Goal: Task Accomplishment & Management: Use online tool/utility

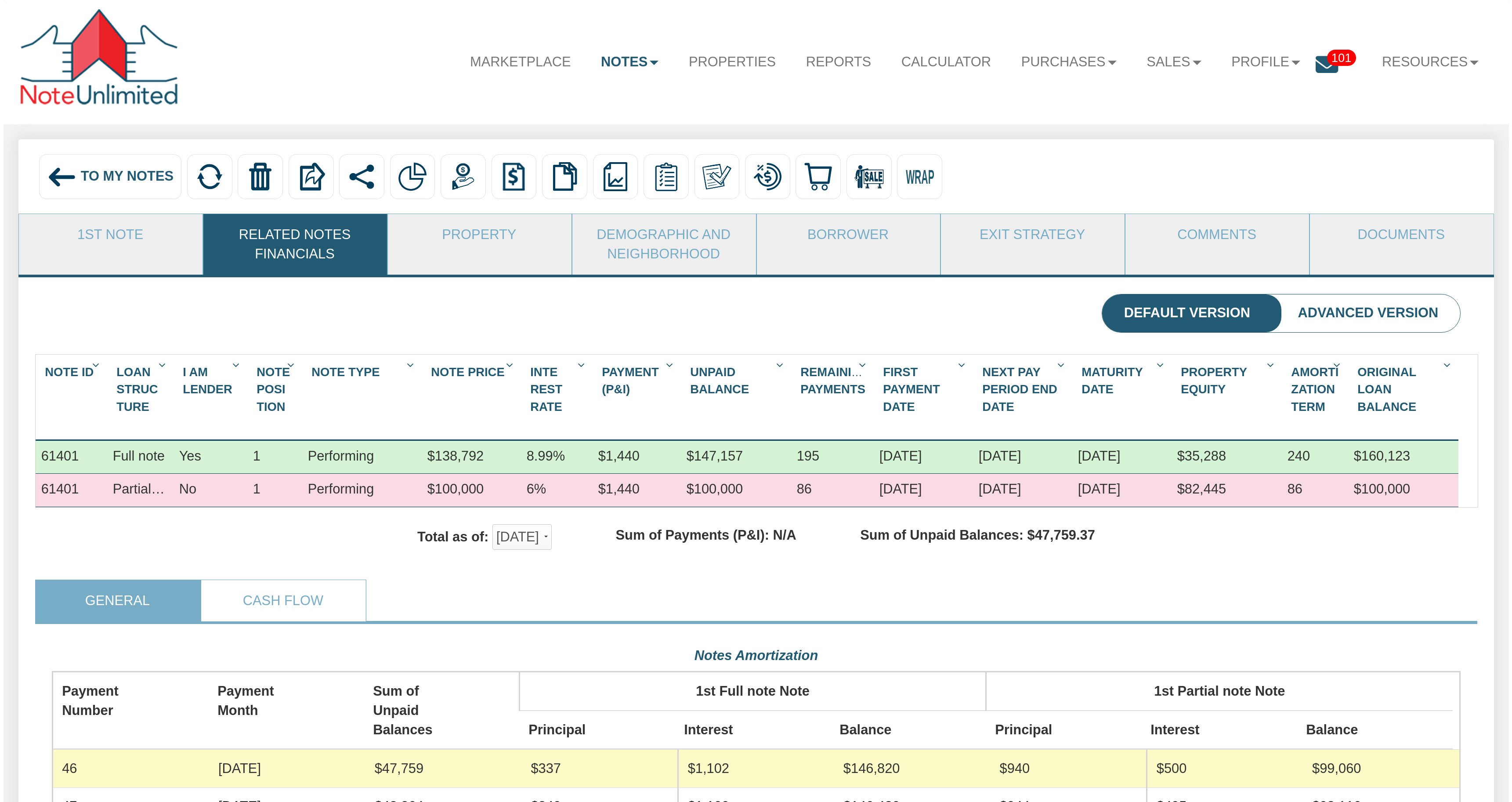
scroll to position [352, 1409]
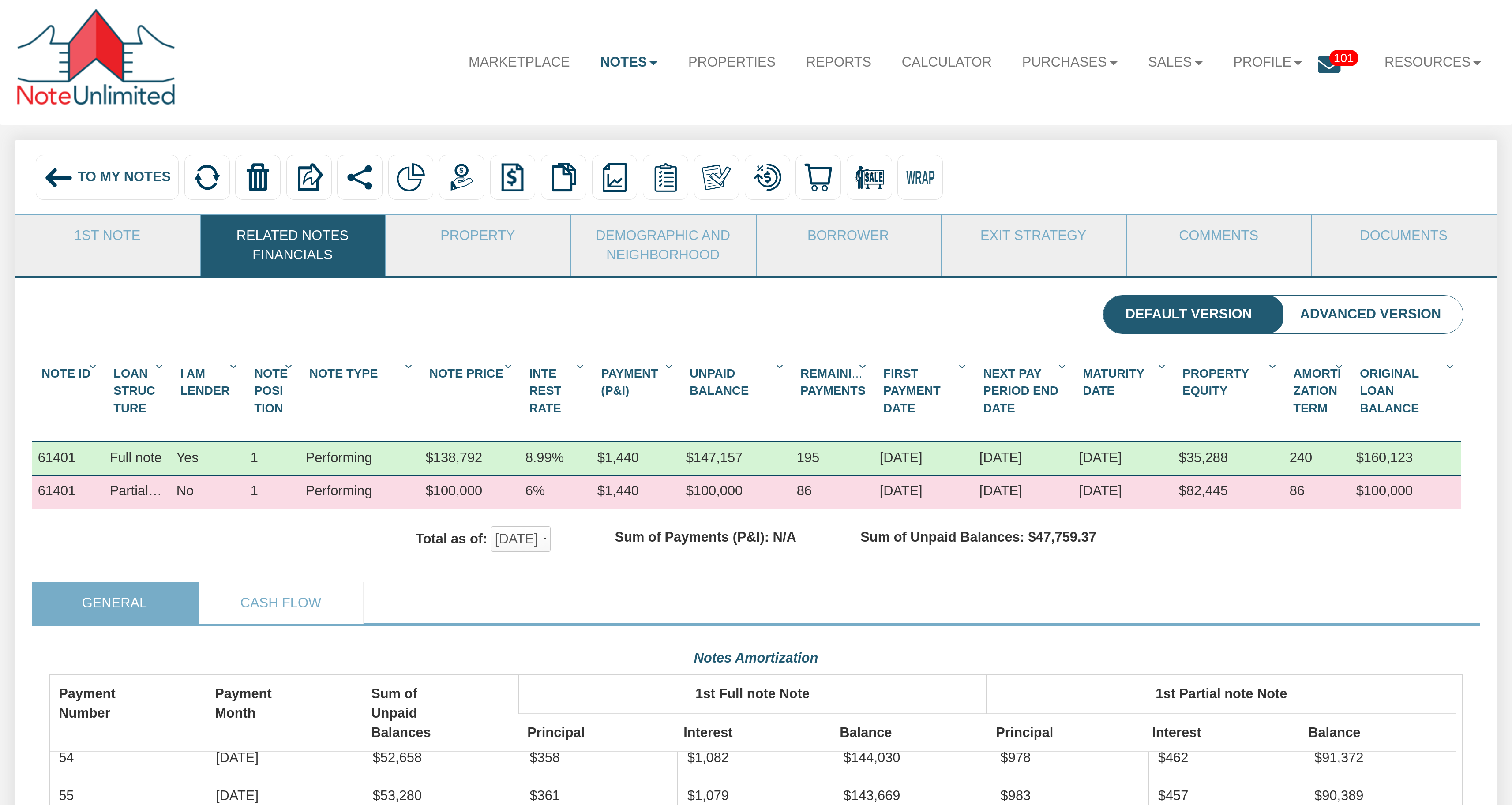
click at [120, 174] on span "To My Notes" at bounding box center [124, 177] width 93 height 15
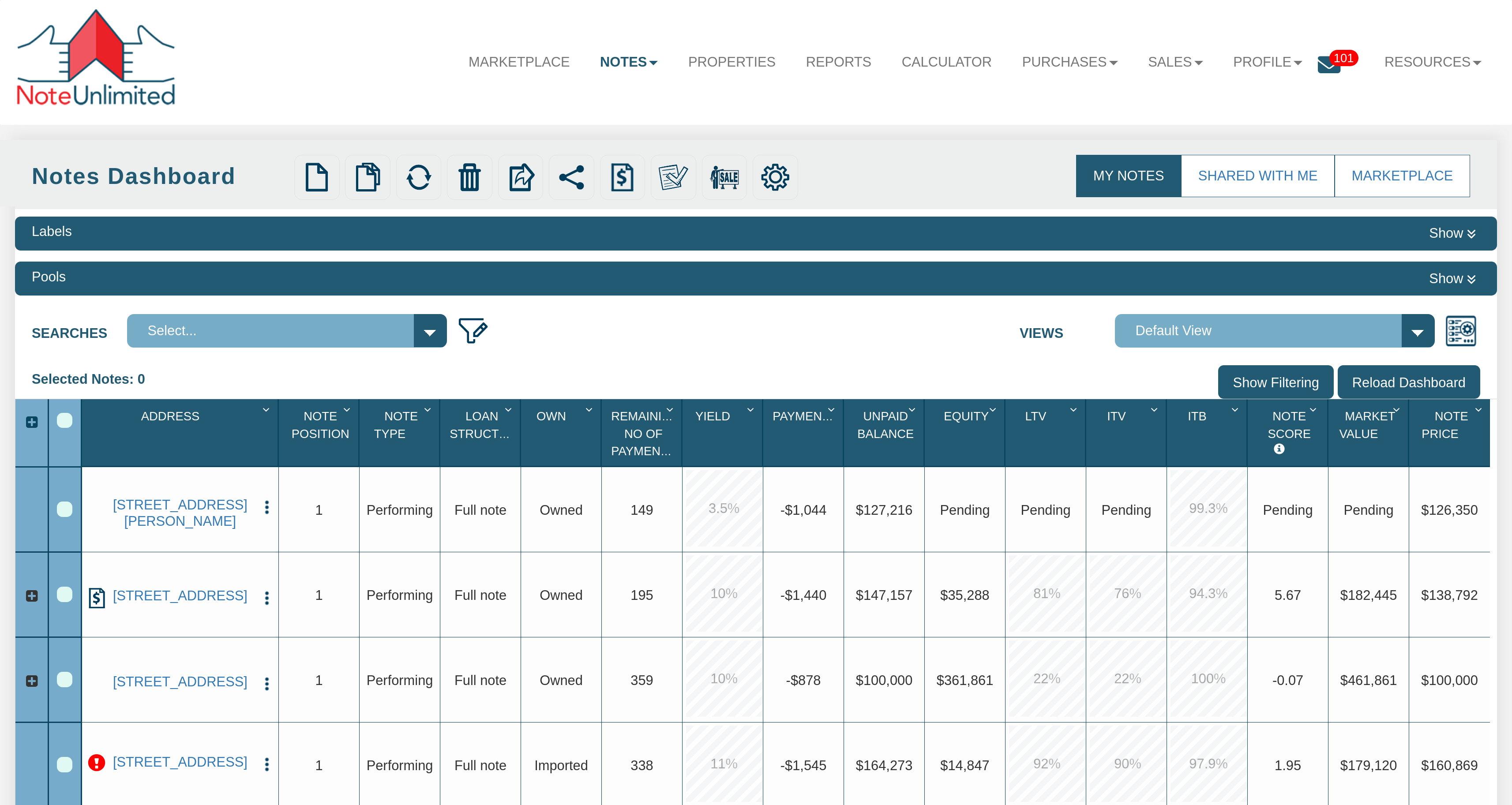
click at [217, 418] on div "Address 1" at bounding box center [182, 433] width 192 height 61
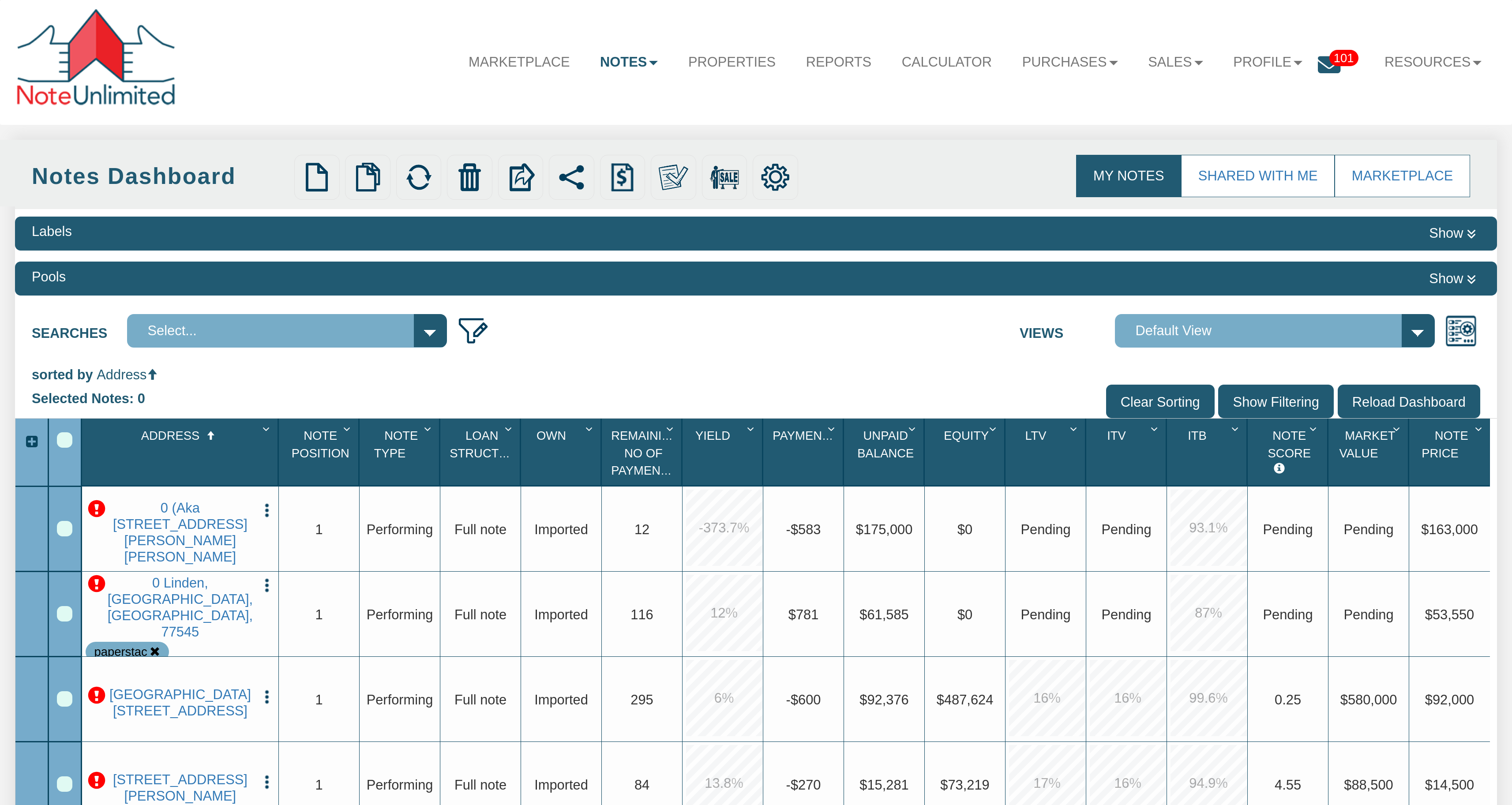
click at [1290, 399] on input "Show Filtering" at bounding box center [1276, 401] width 116 height 33
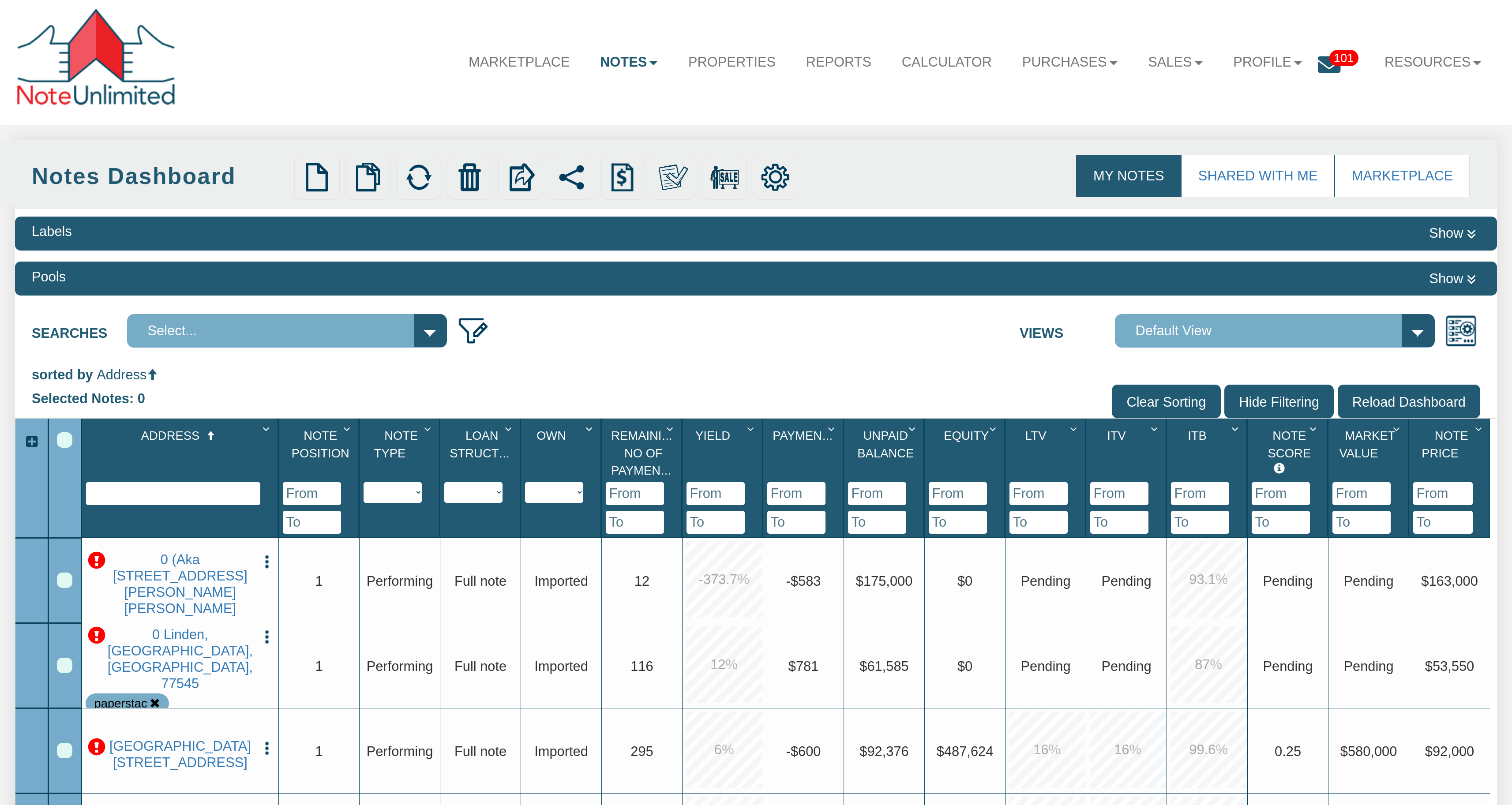
click at [196, 499] on input "text" at bounding box center [173, 493] width 174 height 23
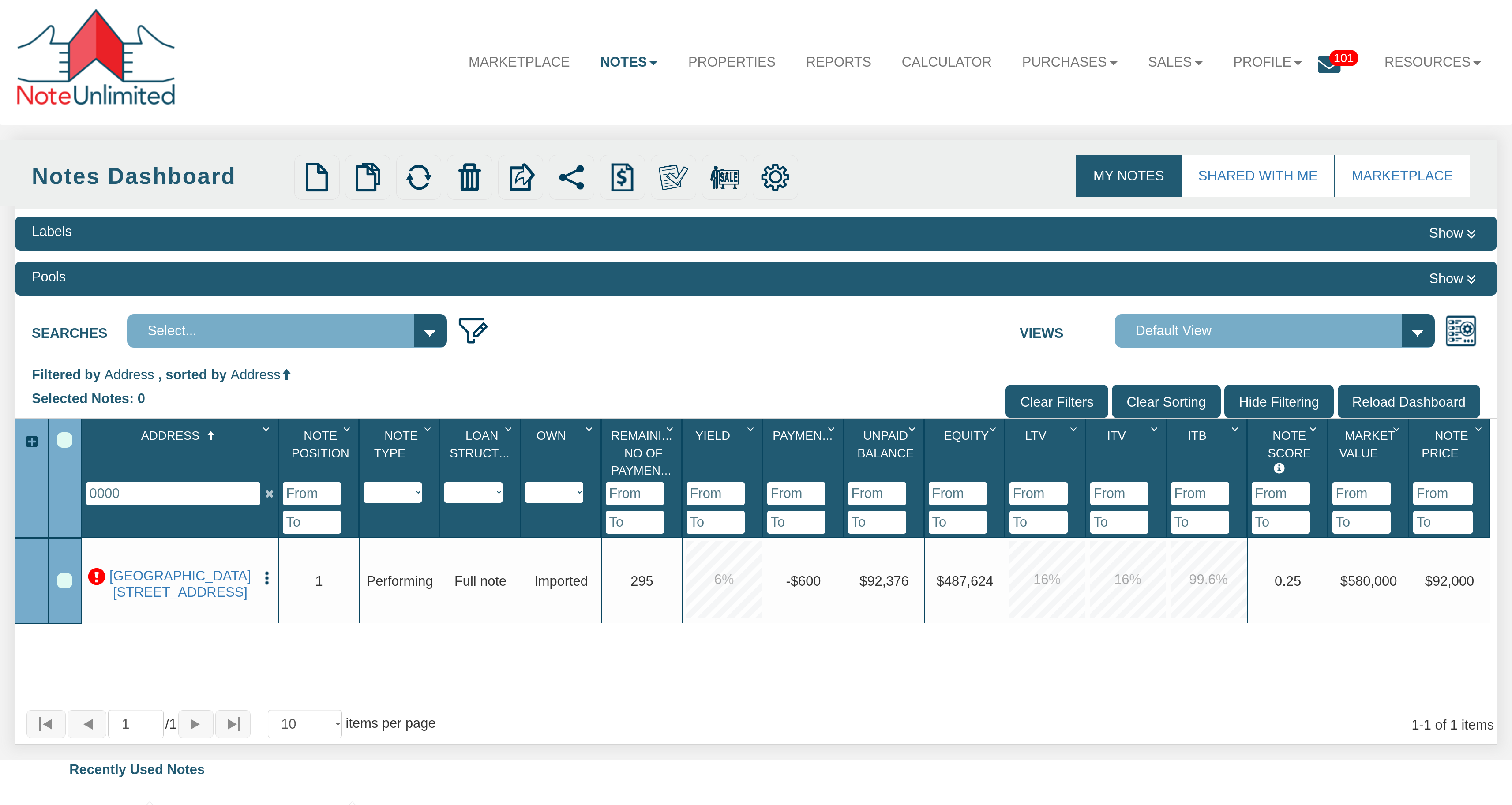
type input "0000"
click at [61, 585] on div "Row 1, Row Selection Checkbox" at bounding box center [65, 580] width 15 height 15
click at [479, 179] on img at bounding box center [470, 177] width 29 height 29
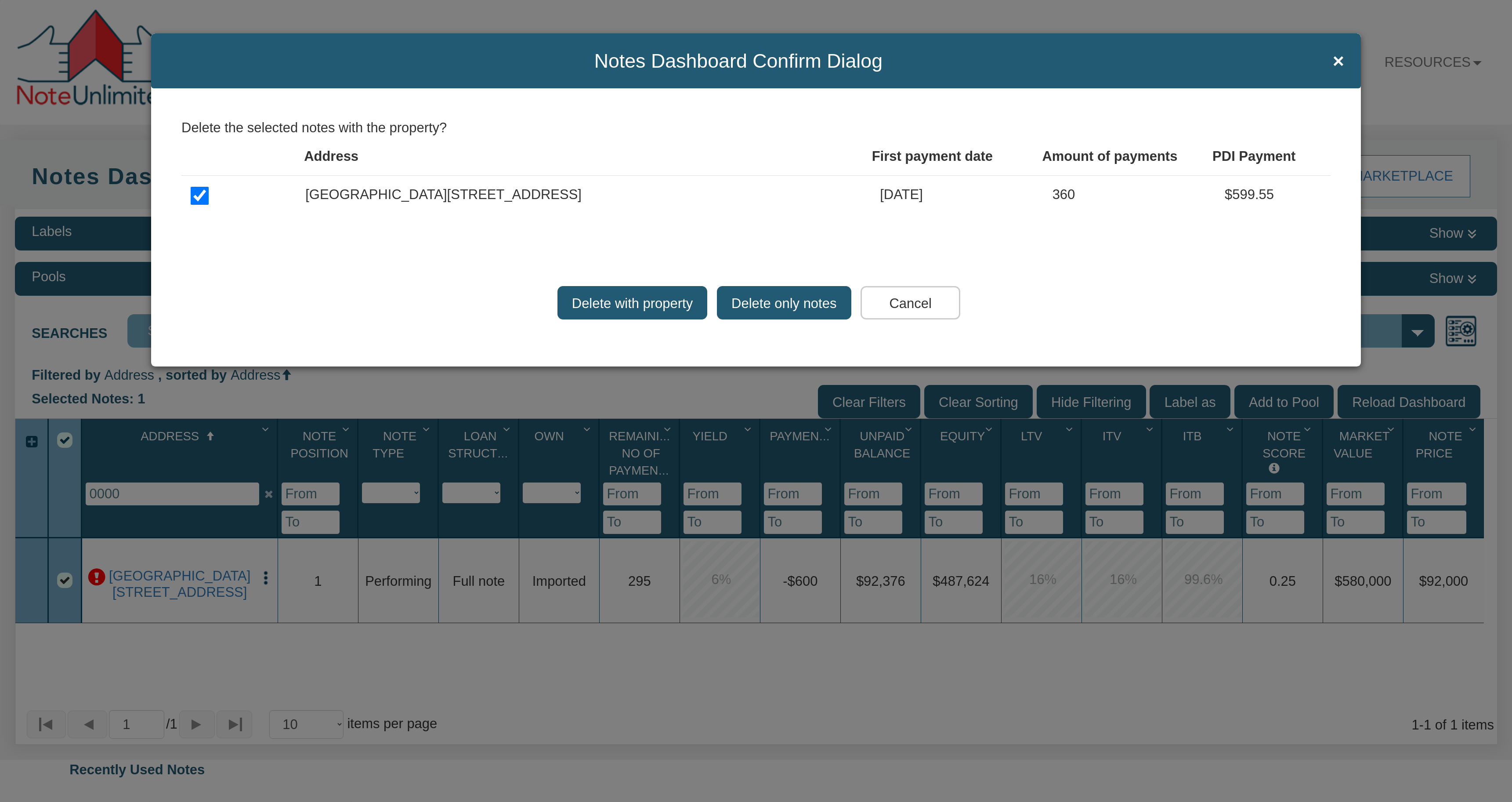
click at [641, 306] on input "Delete with property" at bounding box center [633, 302] width 150 height 33
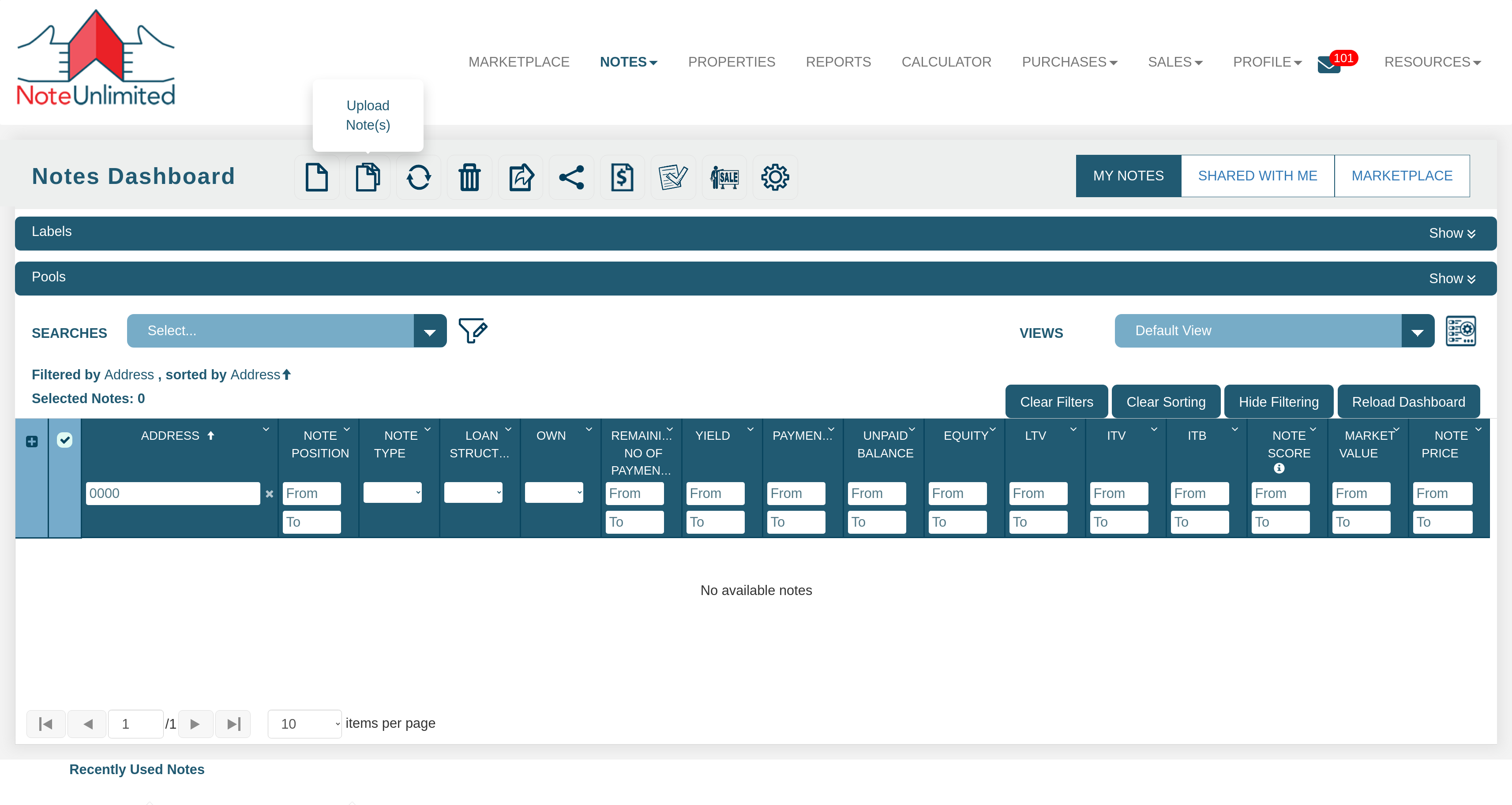
click at [374, 177] on img at bounding box center [368, 177] width 29 height 29
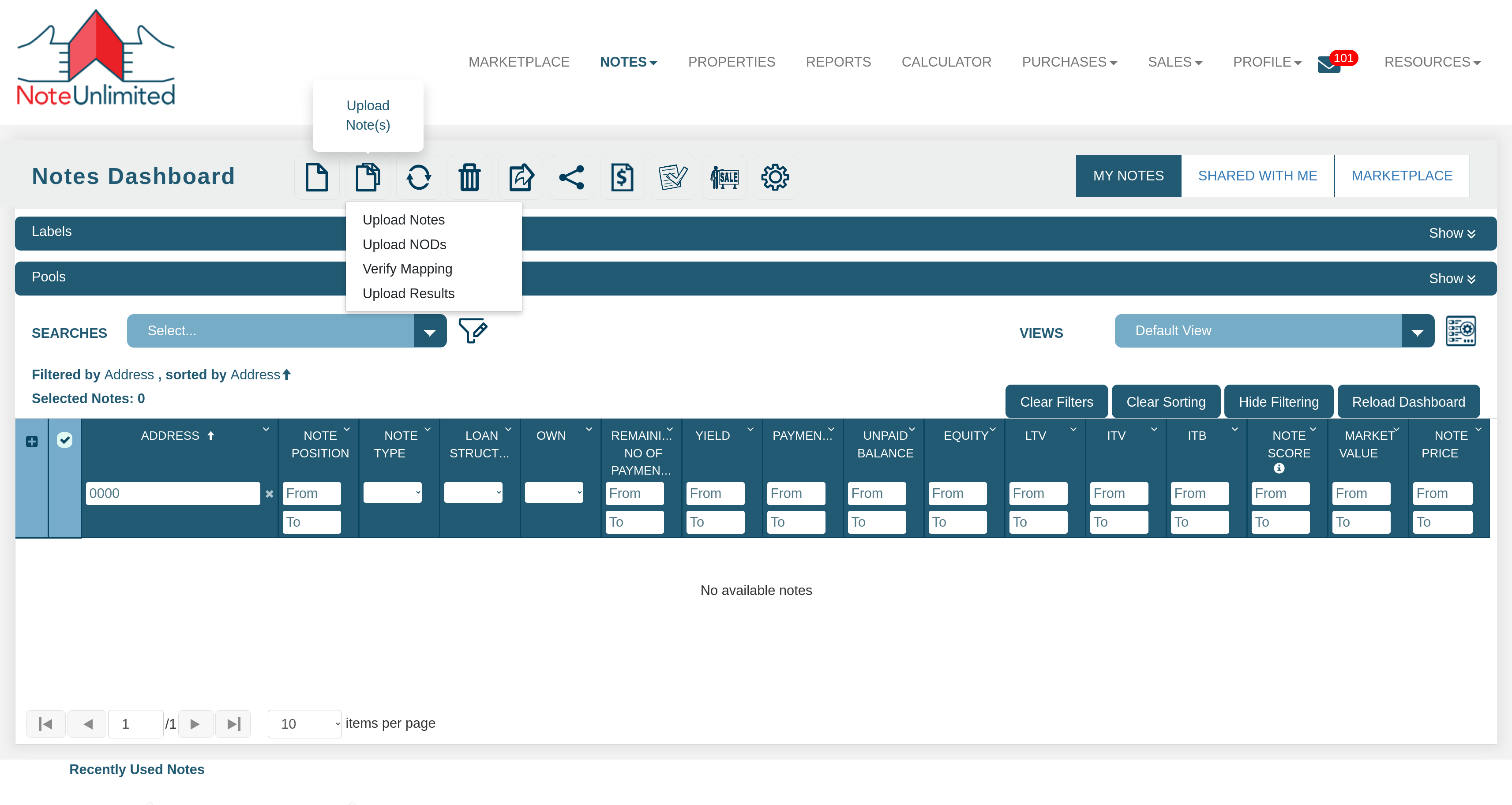
click at [404, 273] on link "Verify Mapping" at bounding box center [407, 269] width 123 height 21
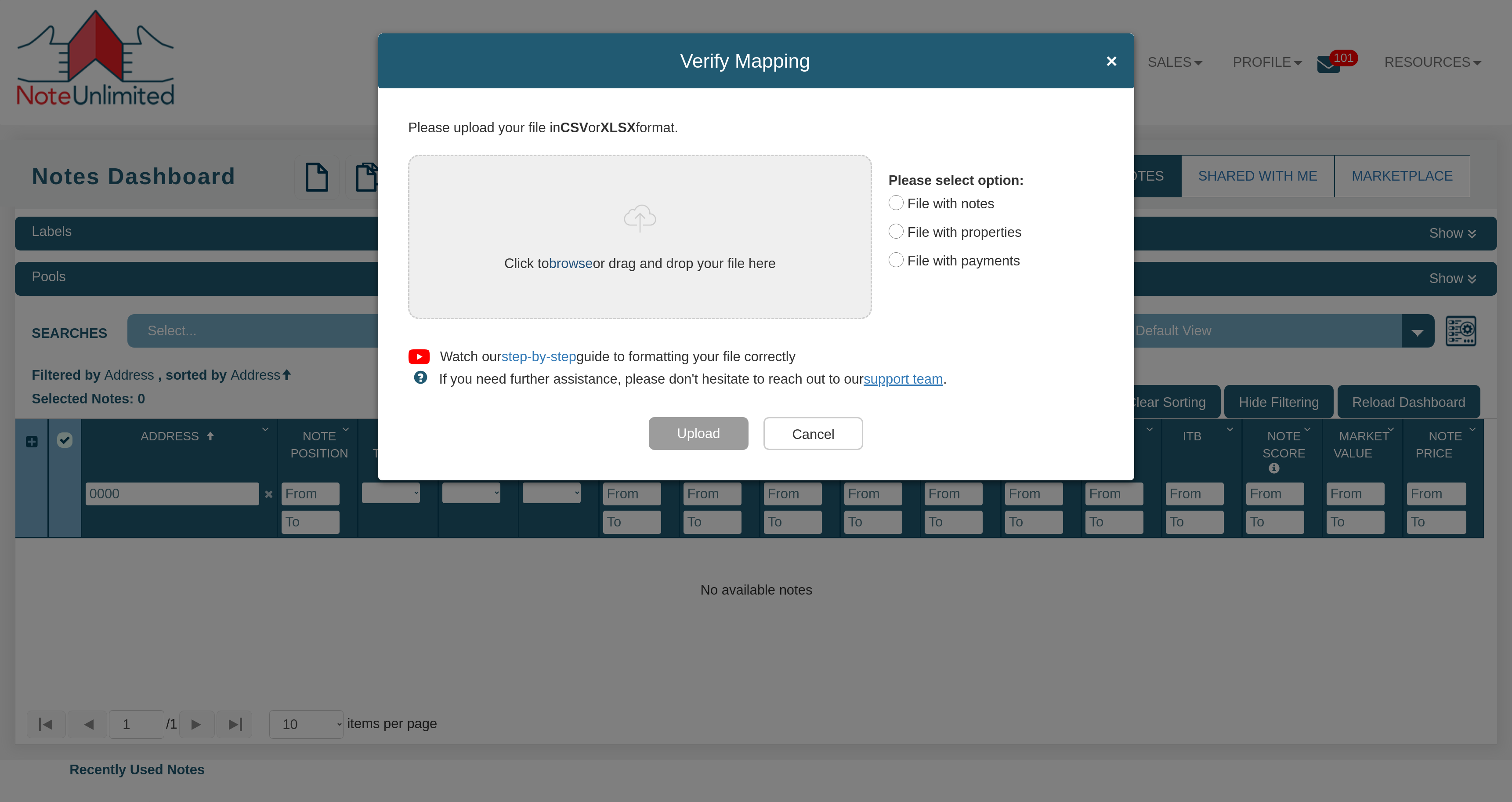
click at [573, 265] on link "browse" at bounding box center [571, 264] width 44 height 15
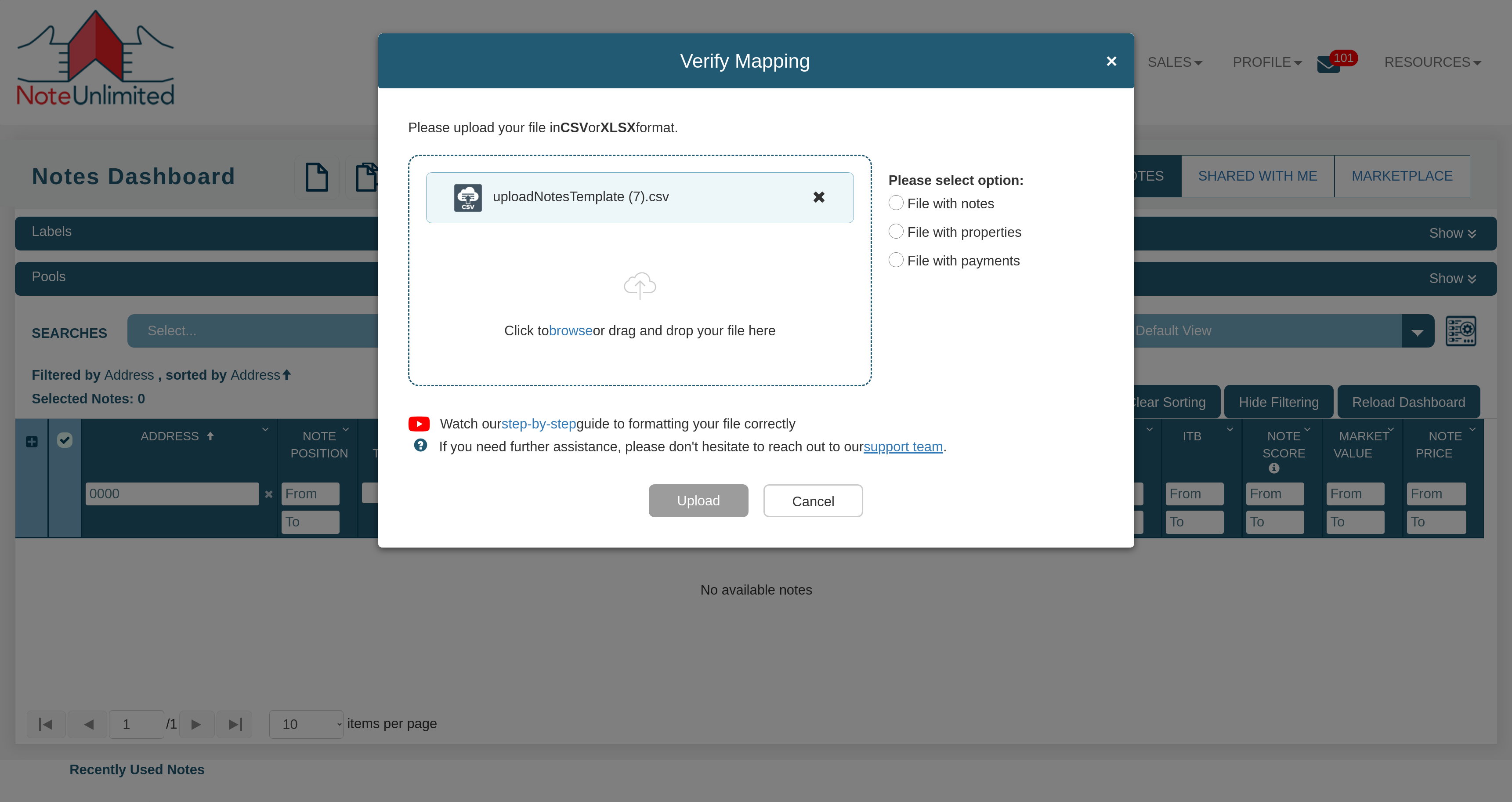
click at [896, 204] on input "File with notes" at bounding box center [896, 202] width 15 height 15
radio input "true"
click at [686, 498] on input "Upload" at bounding box center [698, 501] width 100 height 33
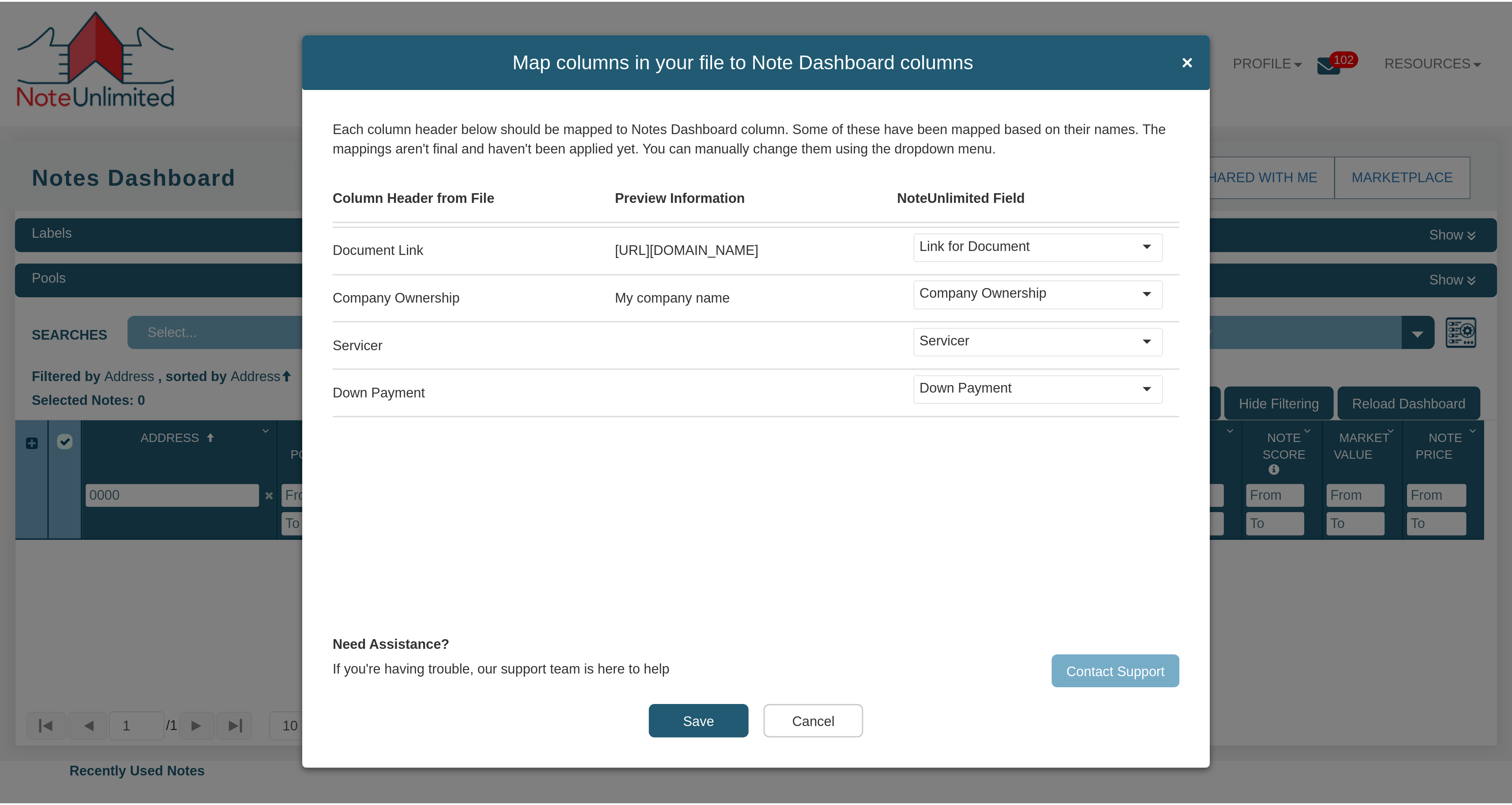
scroll to position [2011, 0]
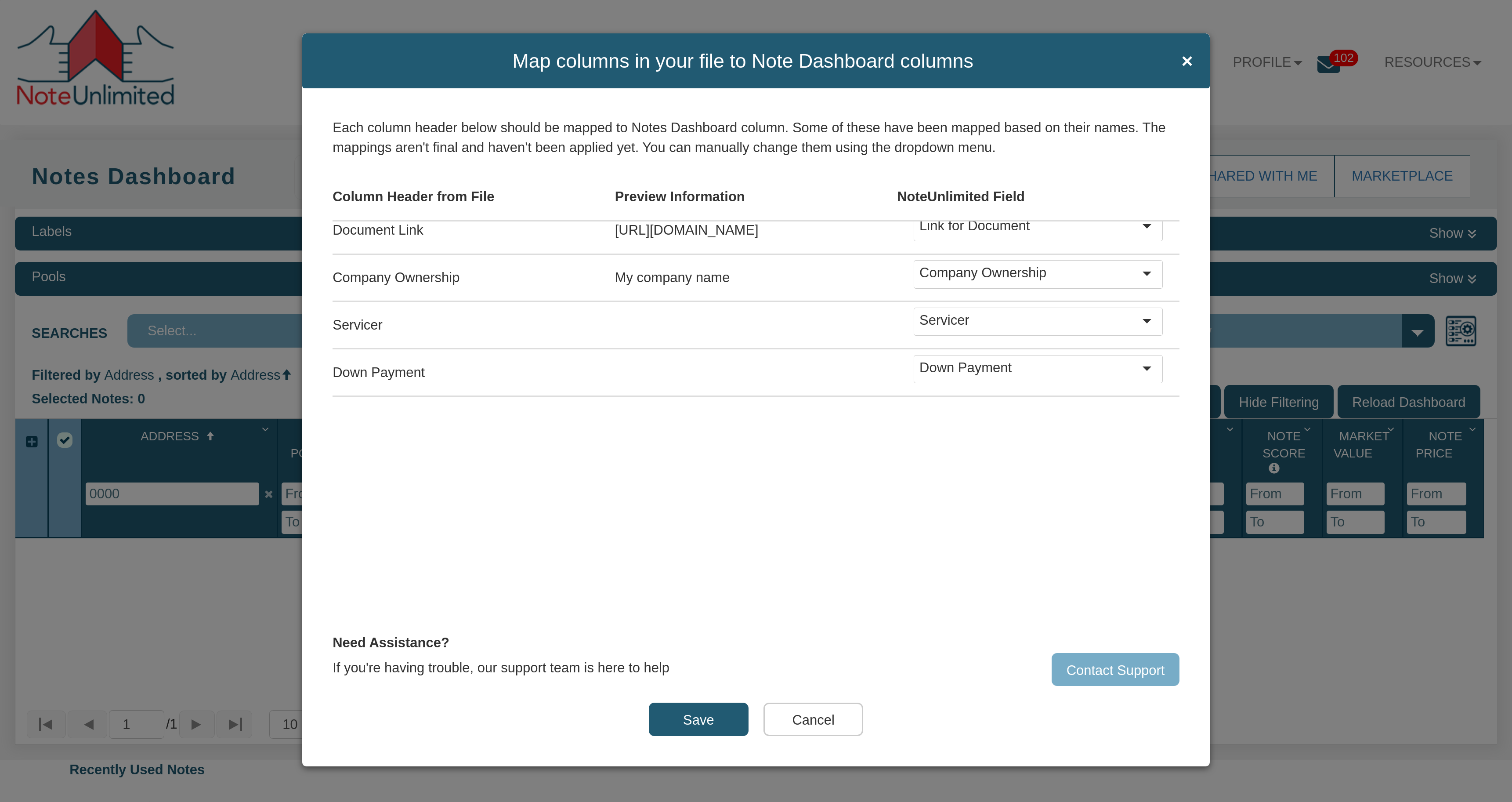
click at [700, 721] on button "Save" at bounding box center [698, 719] width 100 height 33
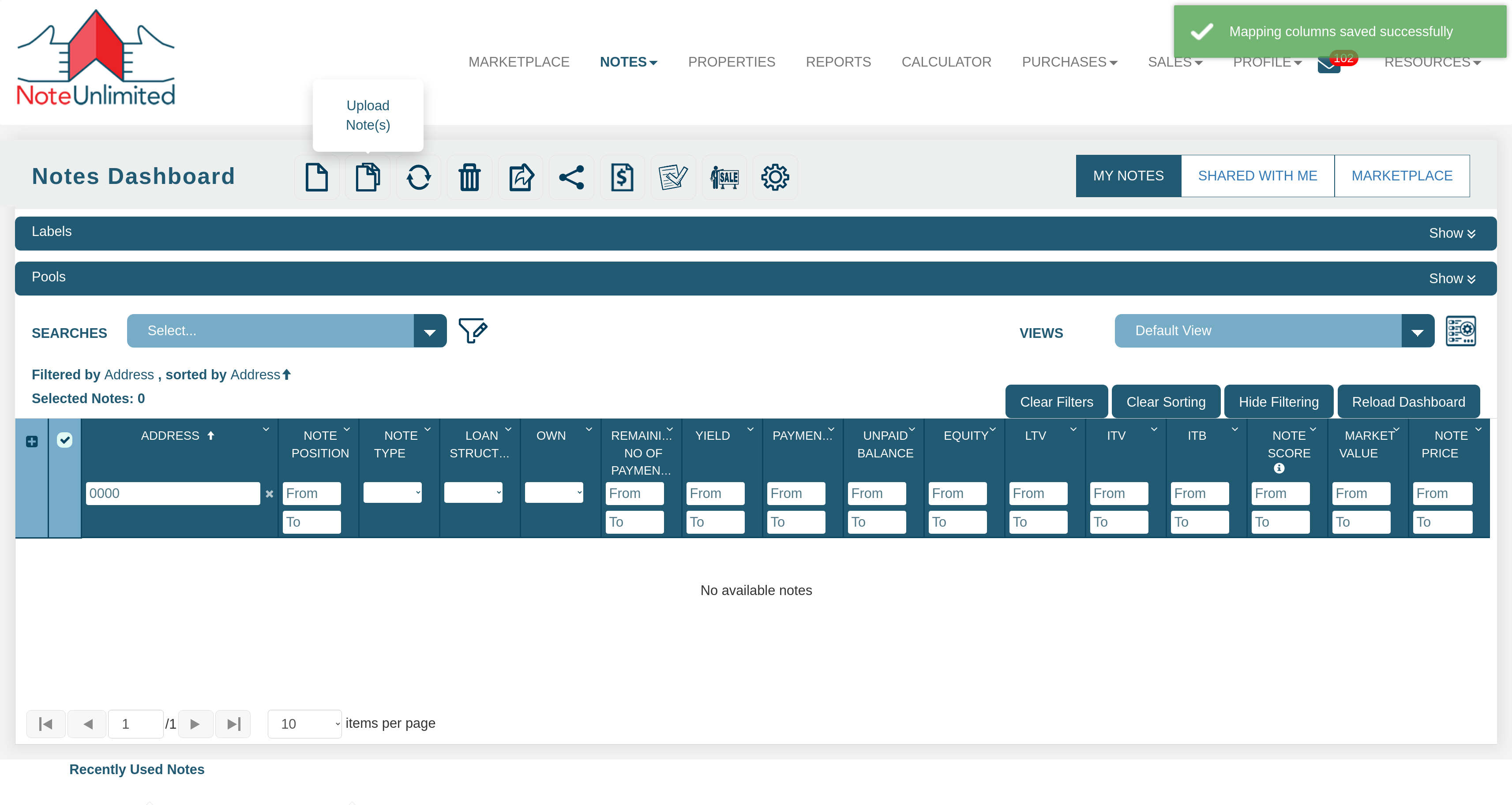
click at [371, 180] on img at bounding box center [368, 177] width 29 height 29
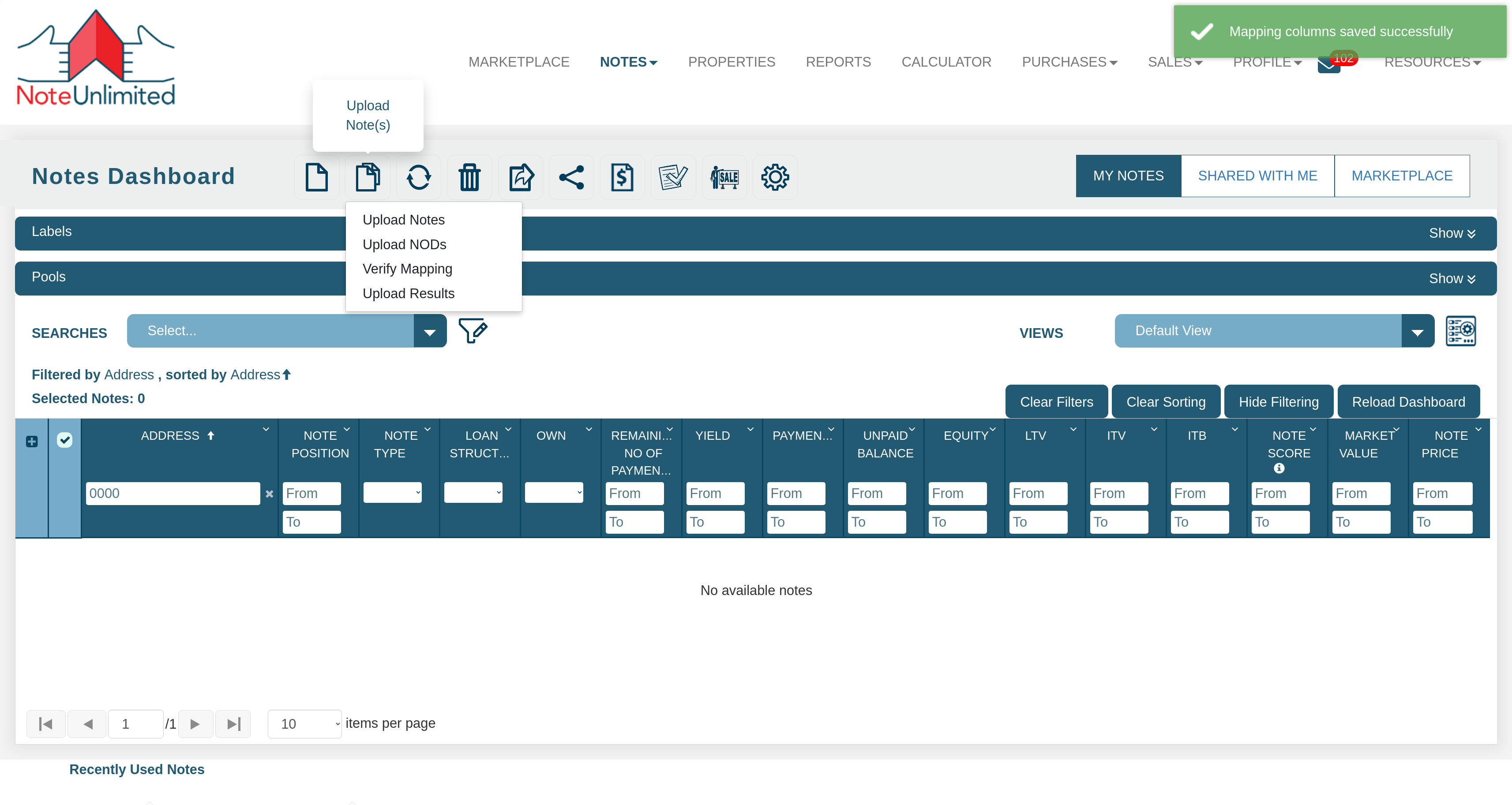
click at [394, 222] on link "Upload Notes" at bounding box center [404, 219] width 116 height 21
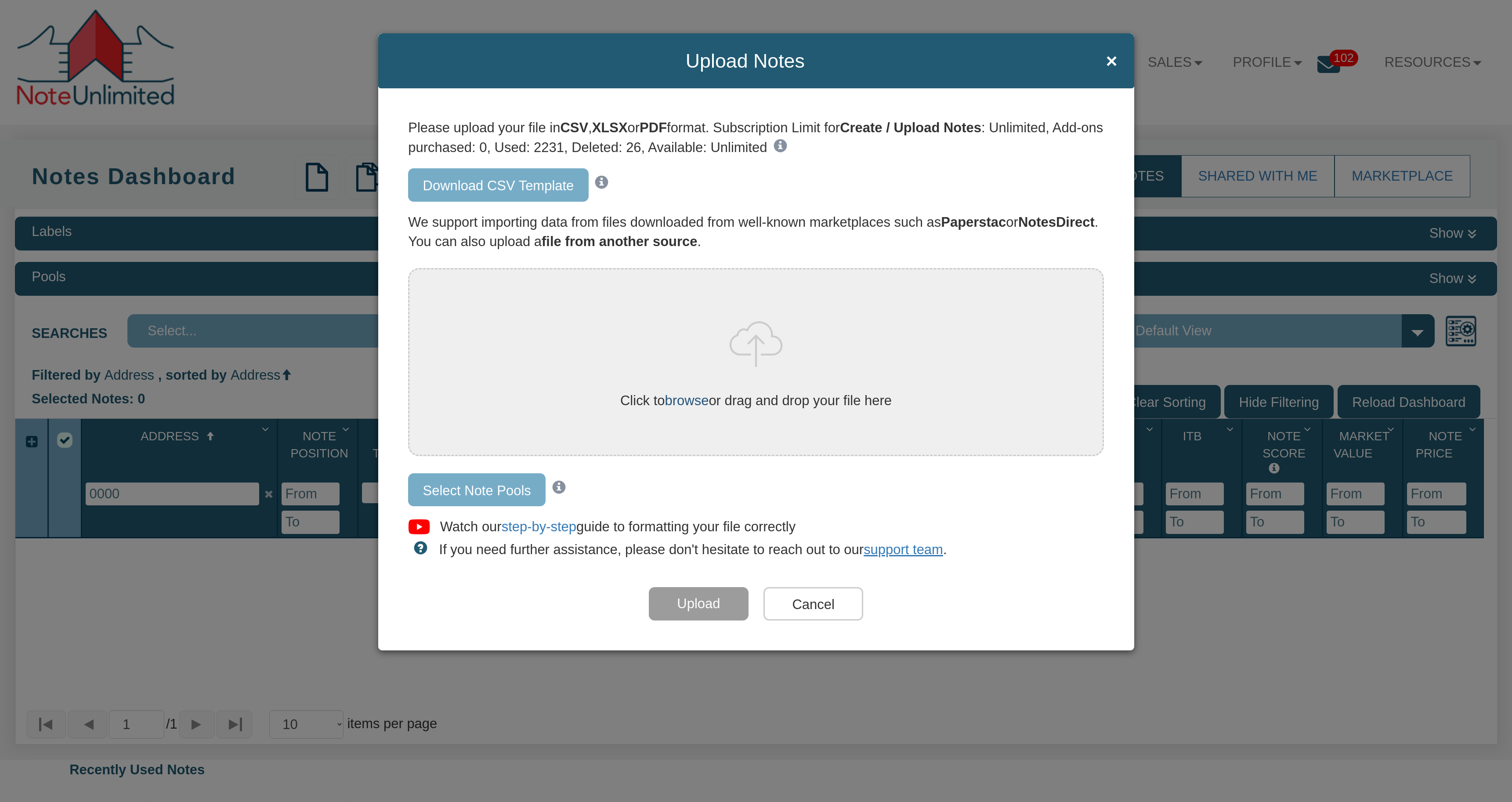
click at [685, 397] on link "browse" at bounding box center [687, 400] width 44 height 15
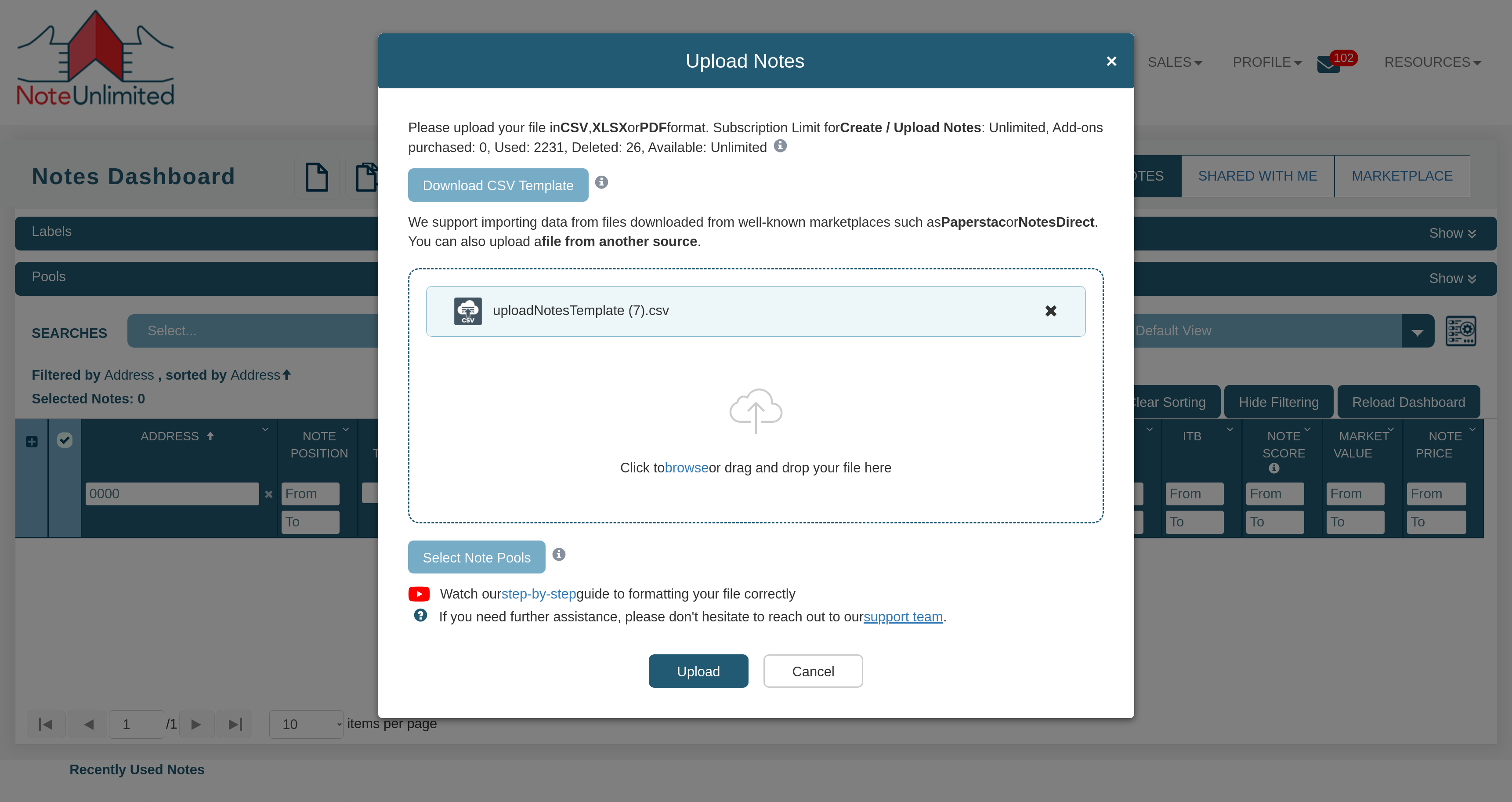
click at [714, 672] on input "Upload" at bounding box center [698, 670] width 100 height 33
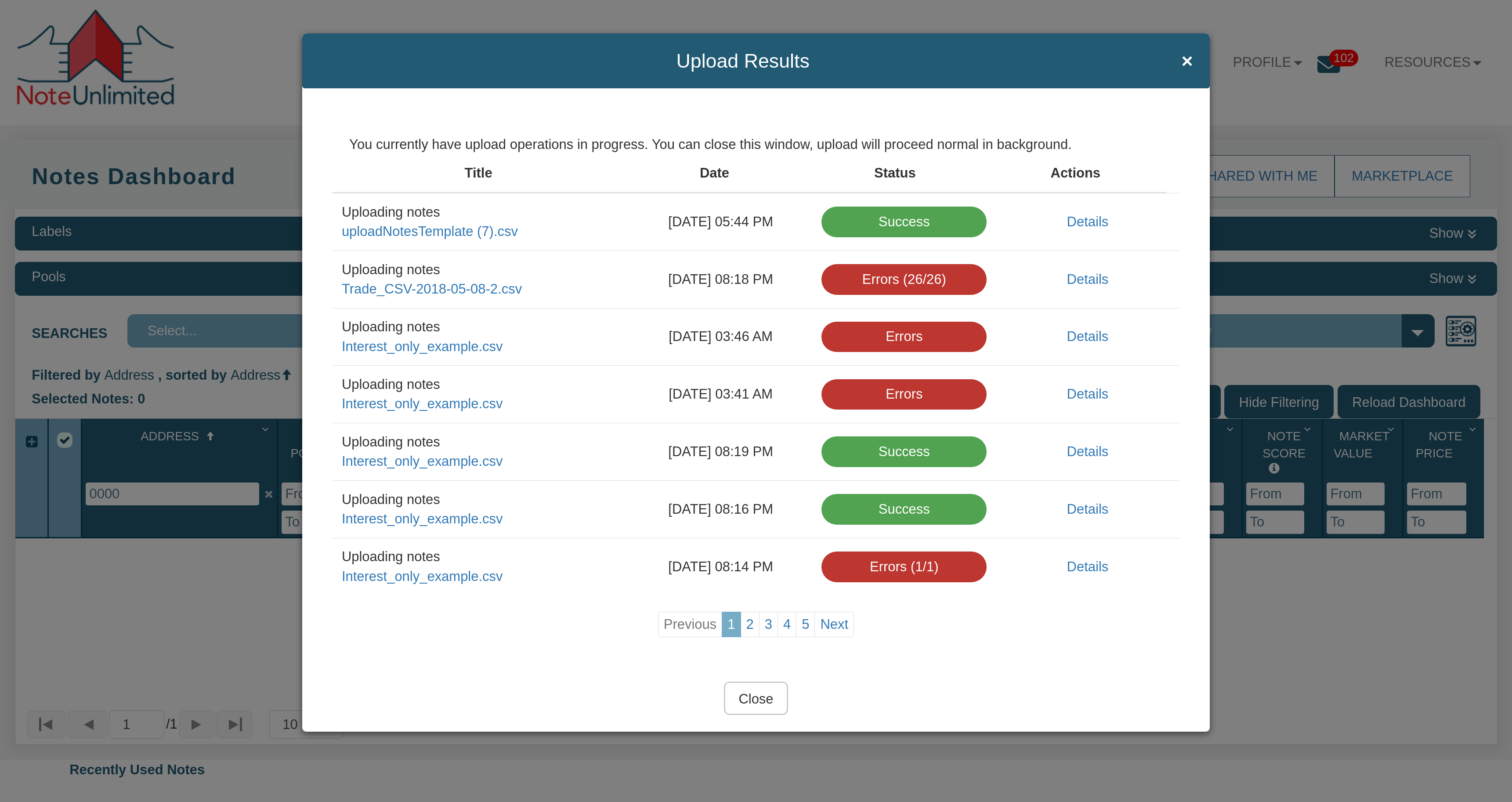
click at [910, 224] on div "Success" at bounding box center [904, 222] width 165 height 31
click at [1186, 59] on span "×" at bounding box center [1187, 60] width 11 height 22
